Goal: Information Seeking & Learning: Compare options

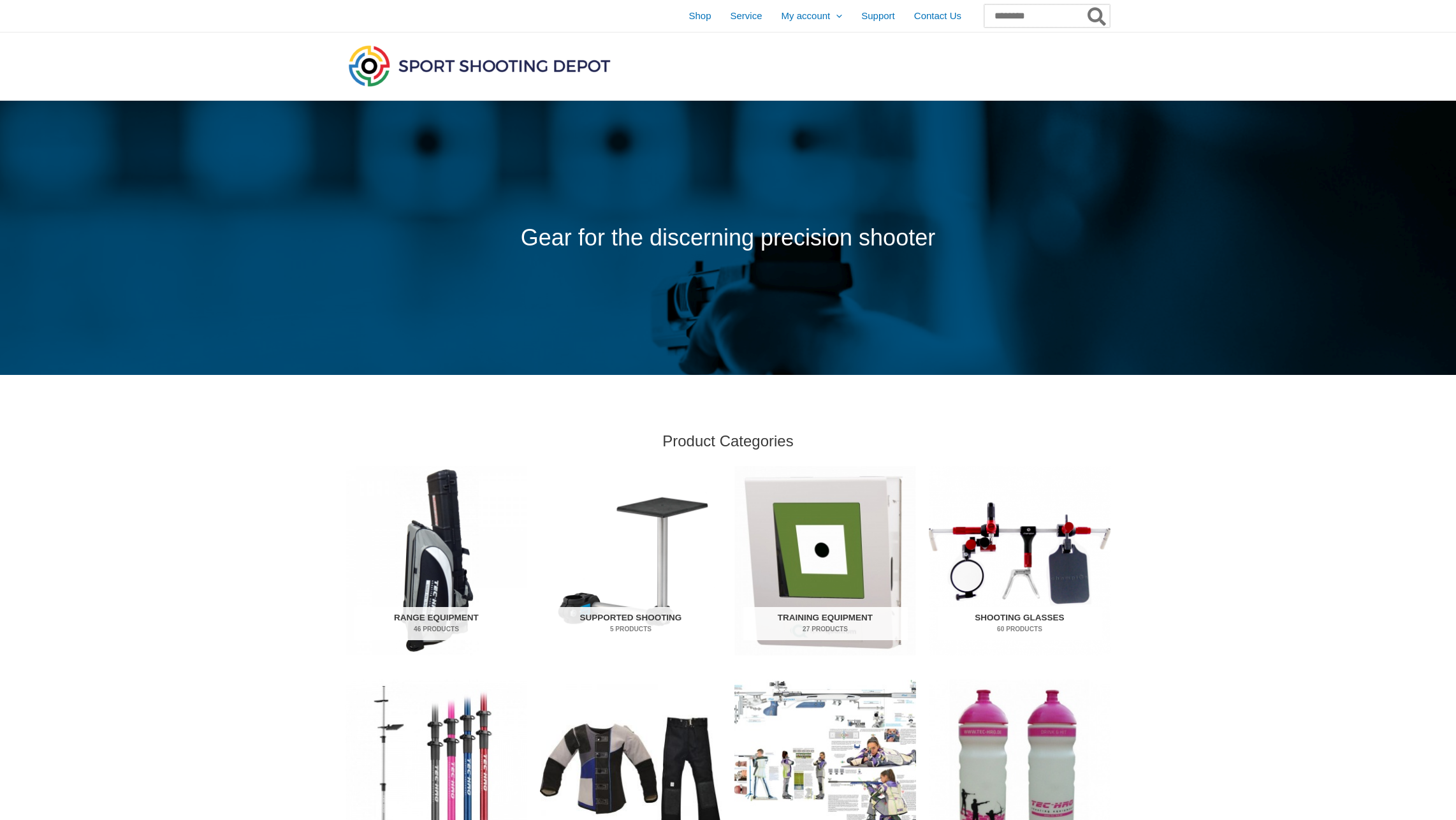
click at [1019, 17] on input "Search for:" at bounding box center [1047, 16] width 125 height 23
type input "*****"
click at [1085, 4] on button "Search" at bounding box center [1098, 16] width 25 height 23
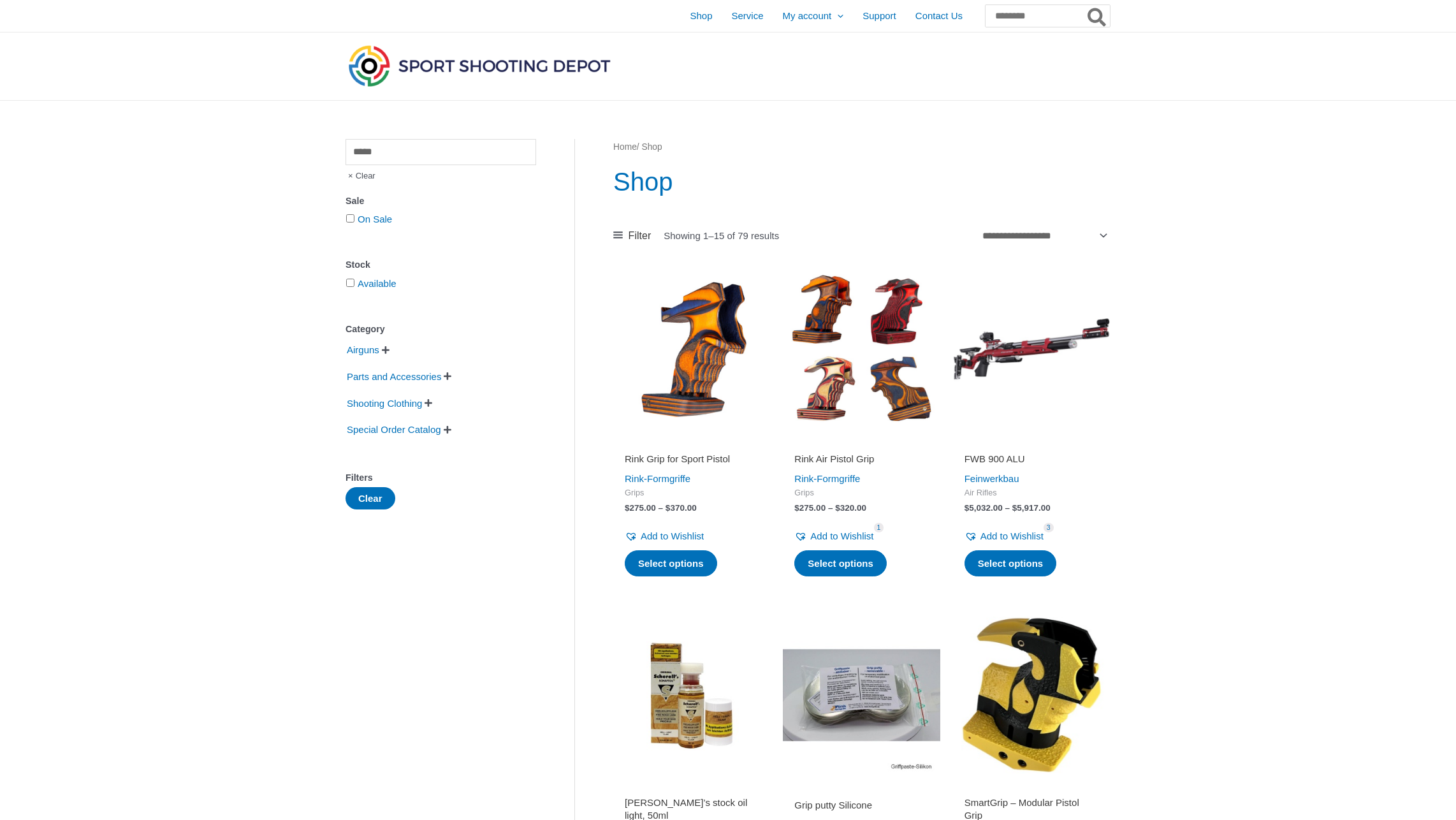
click at [714, 339] on img at bounding box center [692, 349] width 157 height 157
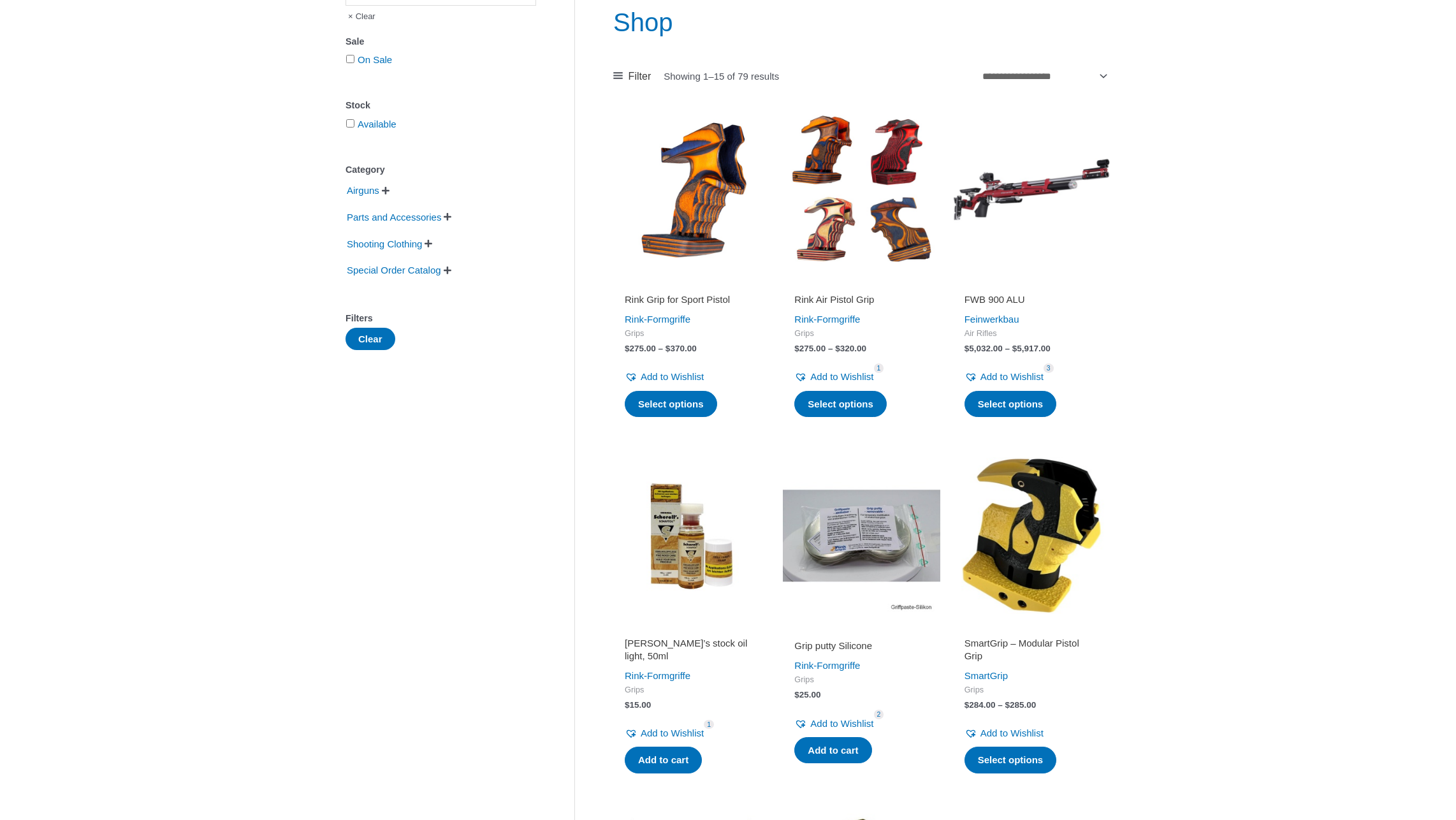
scroll to position [255, 0]
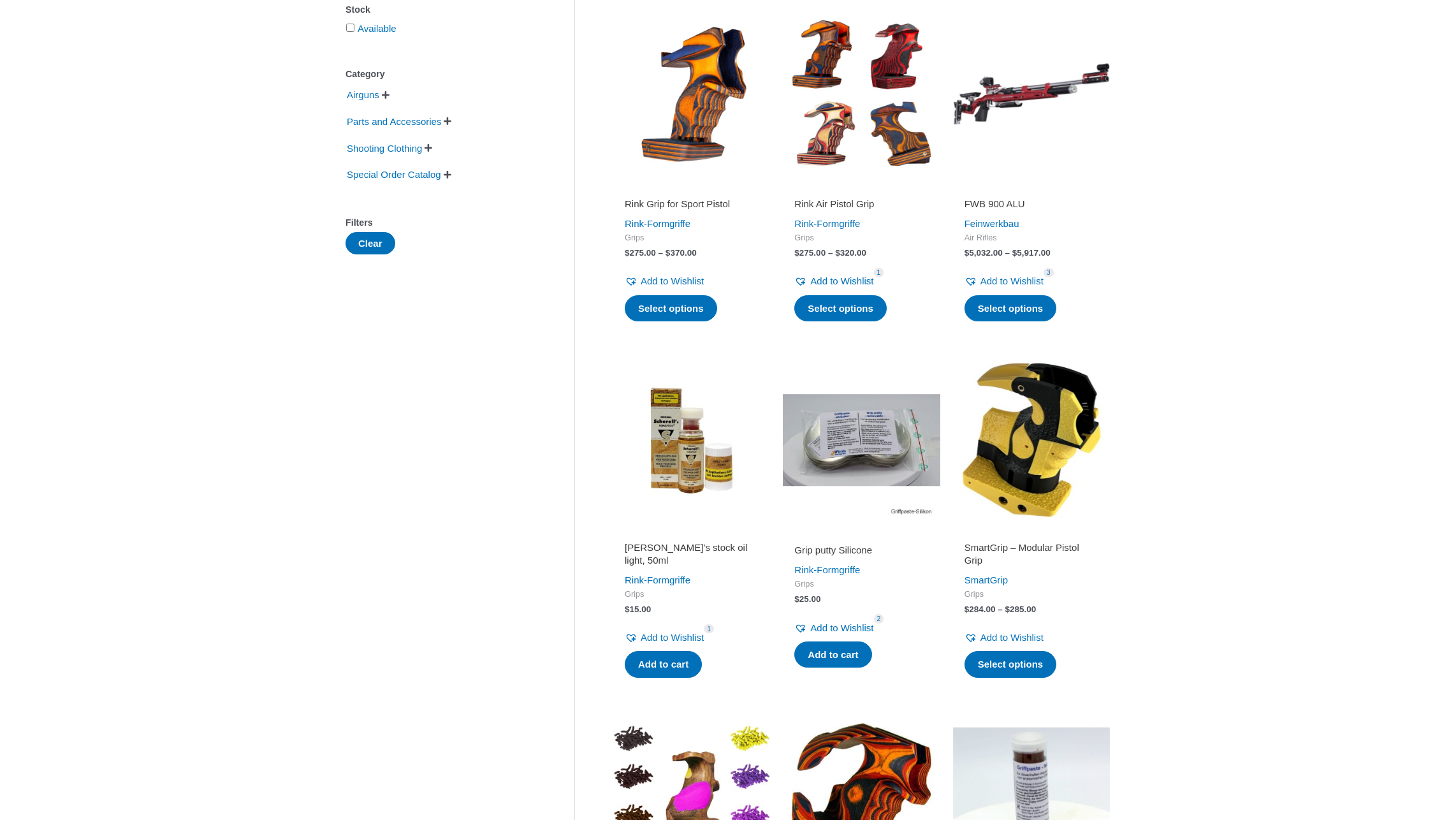
click at [1027, 432] on img at bounding box center [1031, 440] width 157 height 157
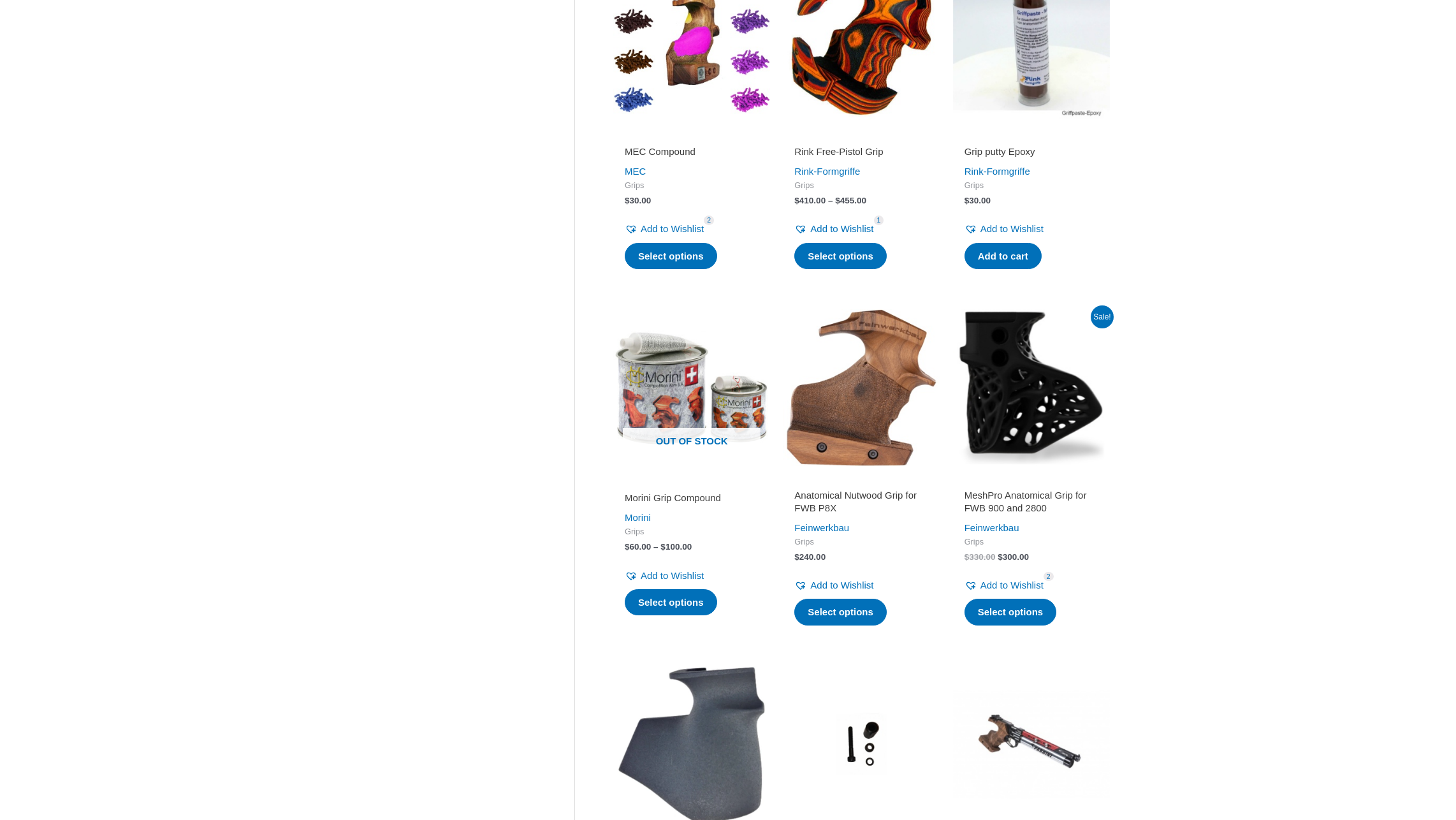
scroll to position [1084, 0]
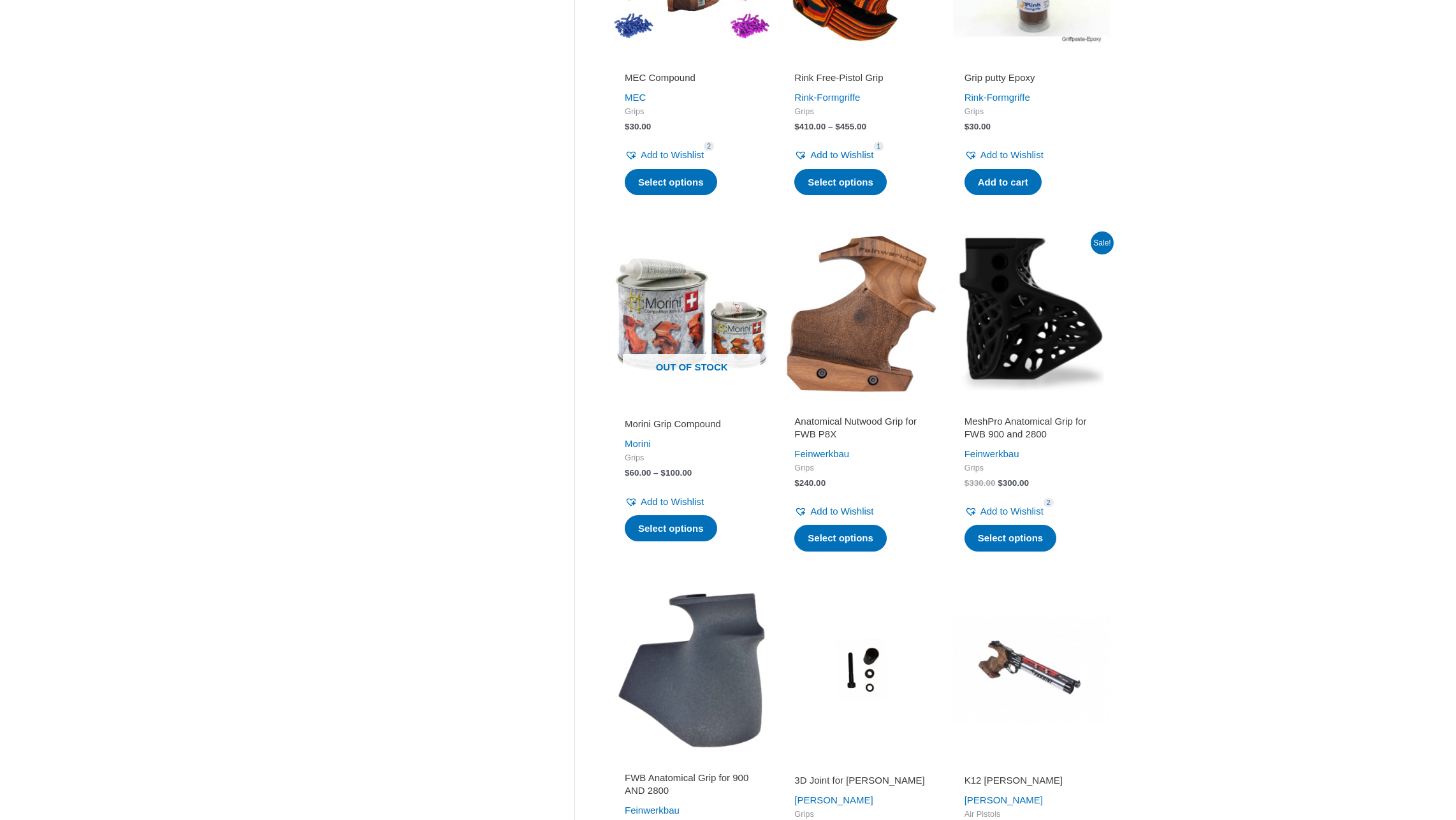
click at [1041, 313] on img at bounding box center [1031, 313] width 157 height 157
